Goal: Check status

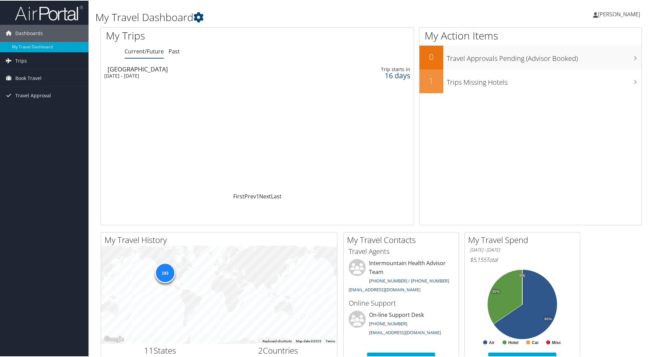
click at [119, 69] on div "[GEOGRAPHIC_DATA]" at bounding box center [205, 68] width 195 height 6
